Goal: Transaction & Acquisition: Purchase product/service

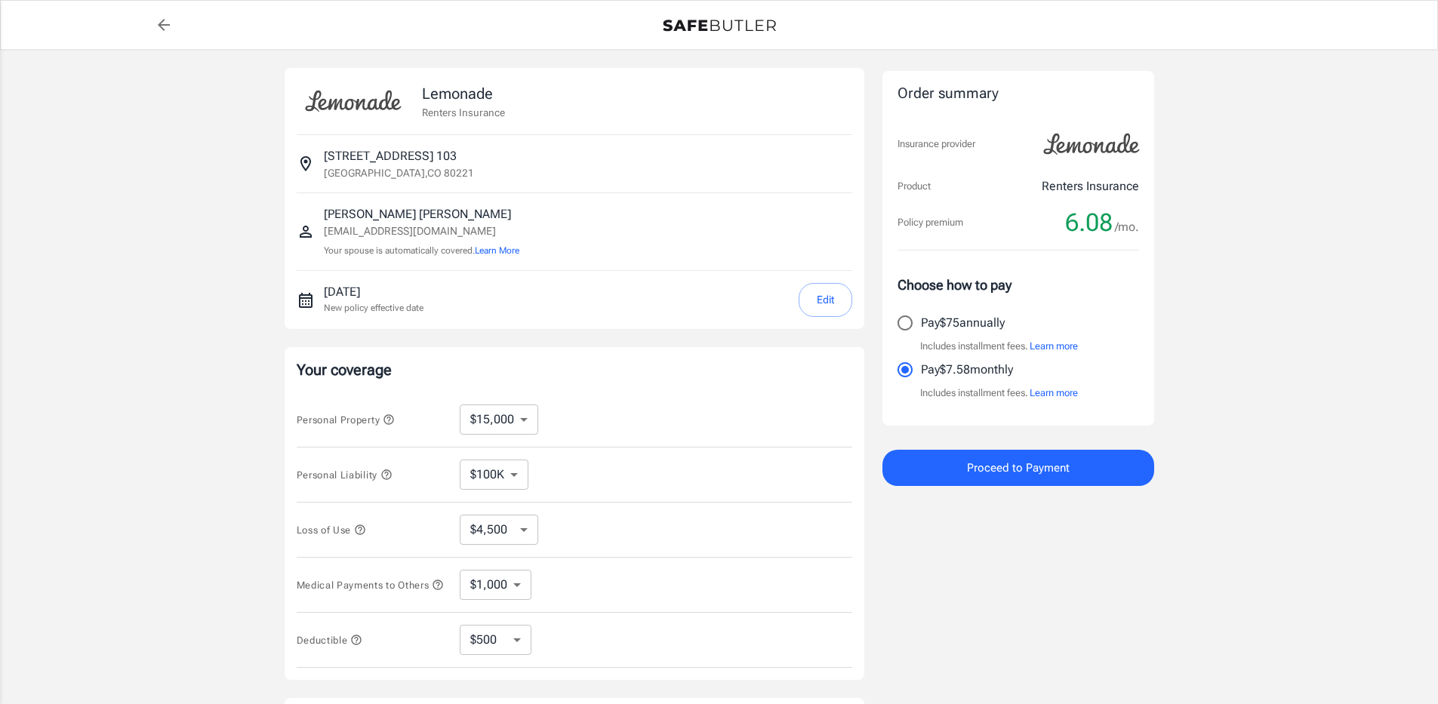
select select "15000"
select select "500"
click at [909, 324] on input "Pay $75 annually" at bounding box center [905, 323] width 32 height 32
radio input "true"
click at [1062, 461] on span "Proceed to Payment" at bounding box center [1018, 468] width 103 height 20
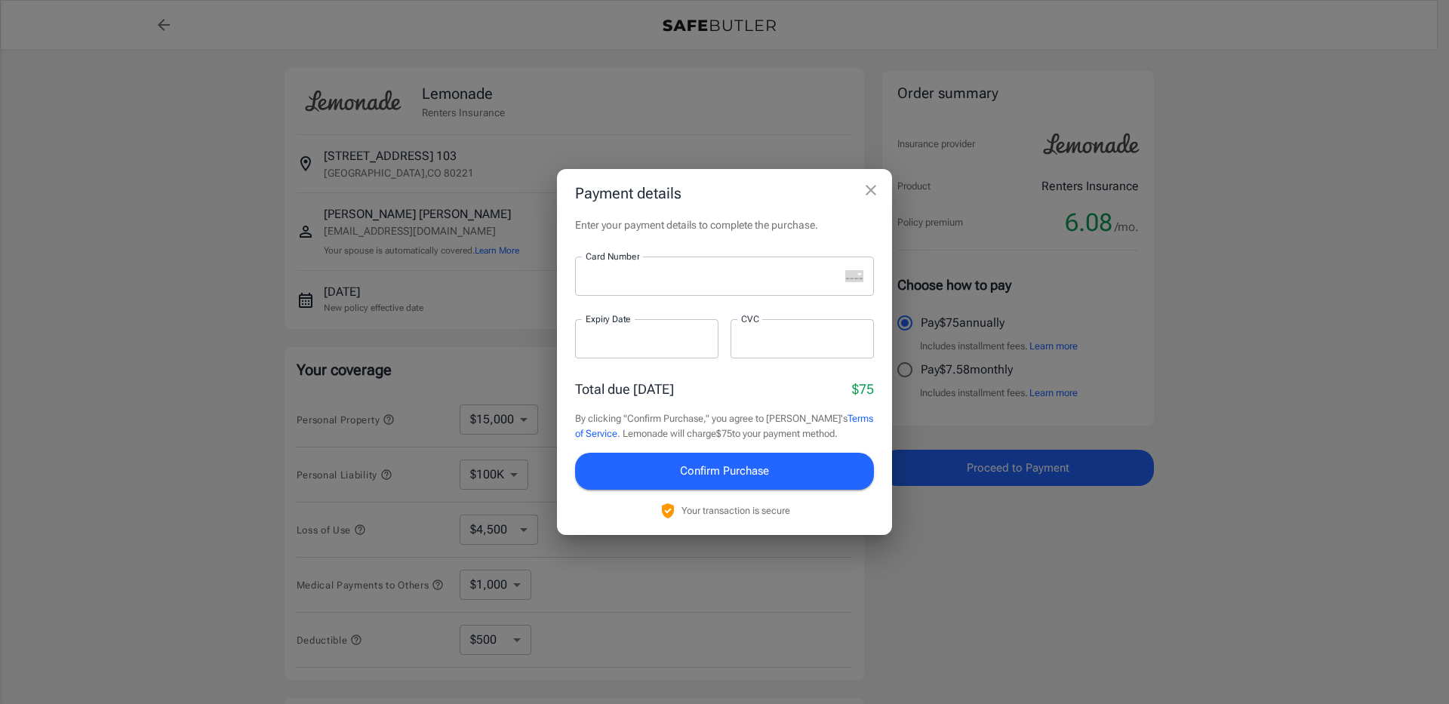
click at [628, 285] on div at bounding box center [707, 276] width 264 height 39
click at [791, 232] on p "Enter your payment details to complete the purchase." at bounding box center [724, 224] width 299 height 15
click at [609, 349] on div at bounding box center [646, 338] width 143 height 39
click at [782, 353] on div at bounding box center [802, 338] width 143 height 39
click at [697, 368] on p "​" at bounding box center [647, 368] width 122 height 15
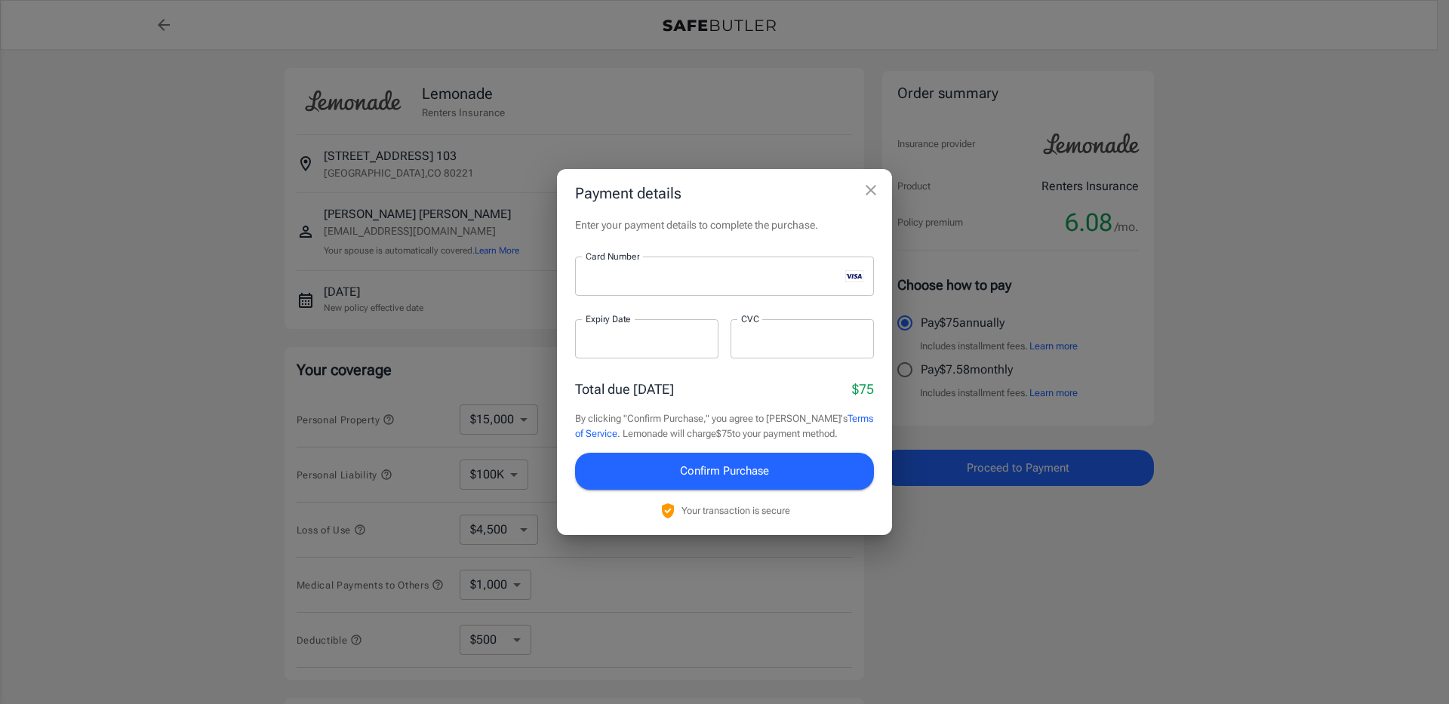
click at [731, 466] on span "Confirm Purchase" at bounding box center [724, 471] width 89 height 20
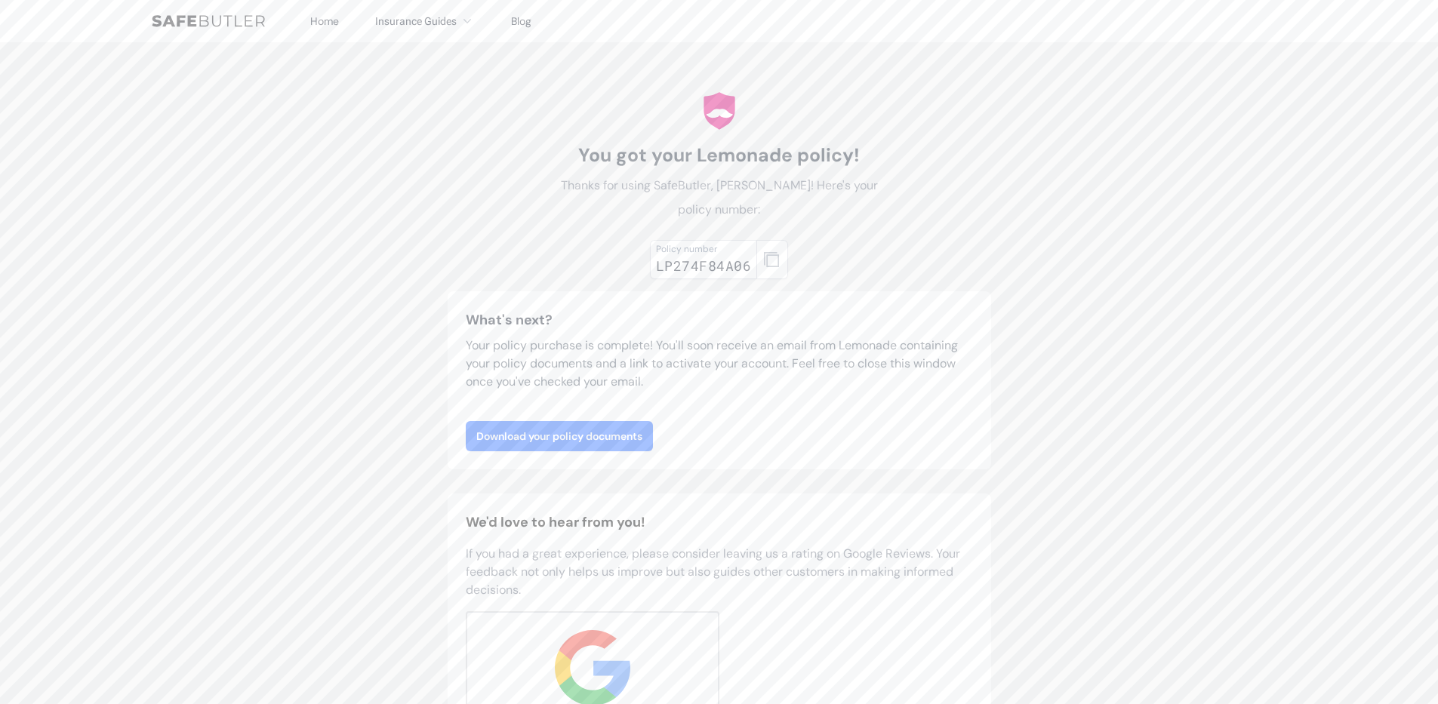
click at [550, 434] on link "Download your policy documents" at bounding box center [559, 436] width 187 height 30
